Goal: Information Seeking & Learning: Find specific fact

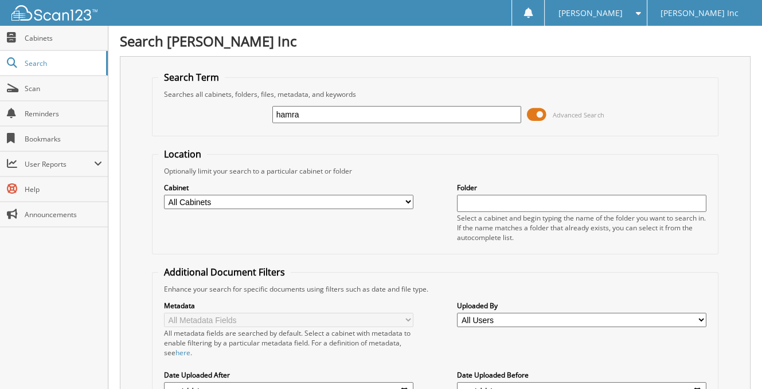
type input "hamra"
drag, startPoint x: 0, startPoint y: 0, endPoint x: 377, endPoint y: 116, distance: 394.0
click at [377, 116] on input "hamra" at bounding box center [396, 114] width 249 height 17
type input "hamre"
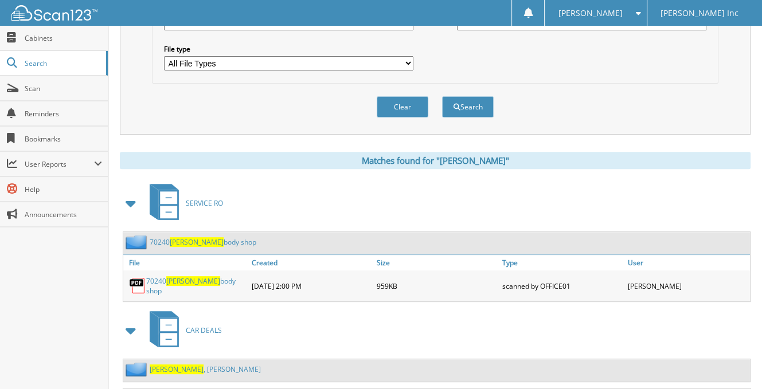
scroll to position [438, 0]
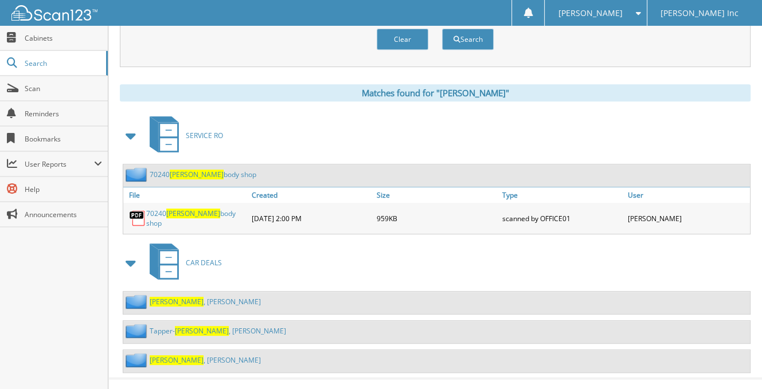
click at [182, 355] on link "Hamre , Paul" at bounding box center [205, 360] width 111 height 10
